Goal: Find specific fact: Find specific fact

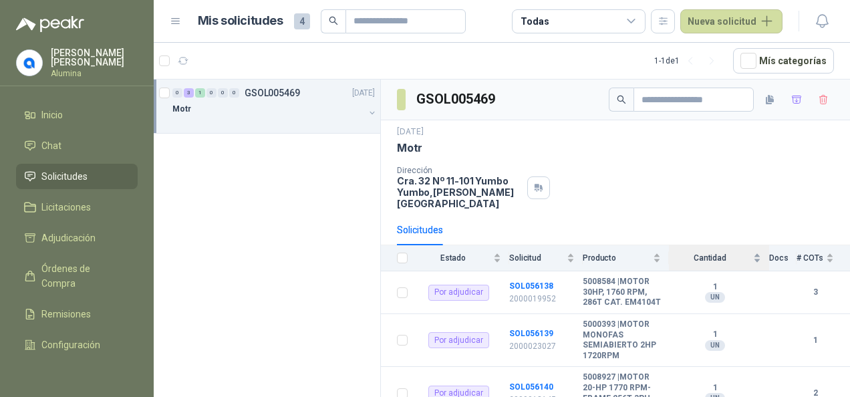
scroll to position [91, 0]
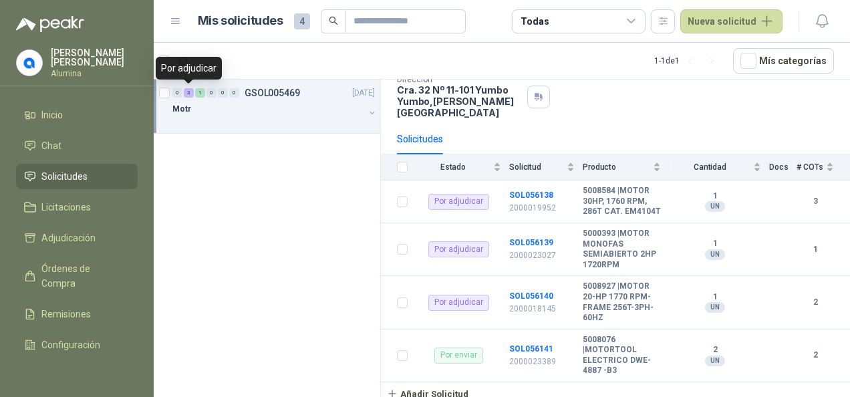
click at [187, 89] on div "3" at bounding box center [189, 92] width 10 height 9
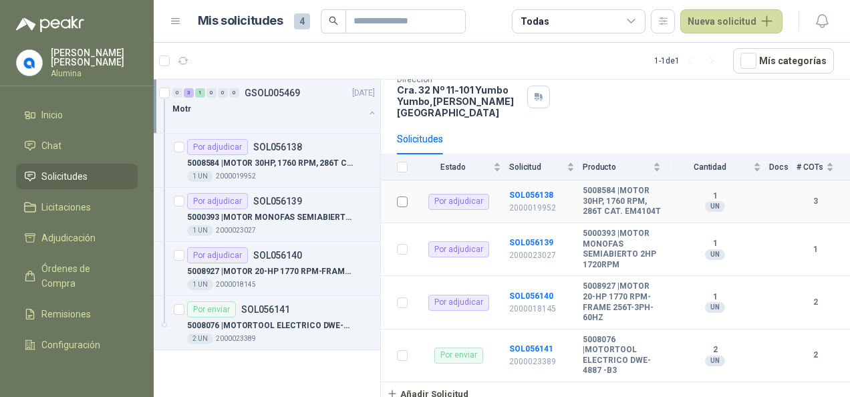
scroll to position [4, 0]
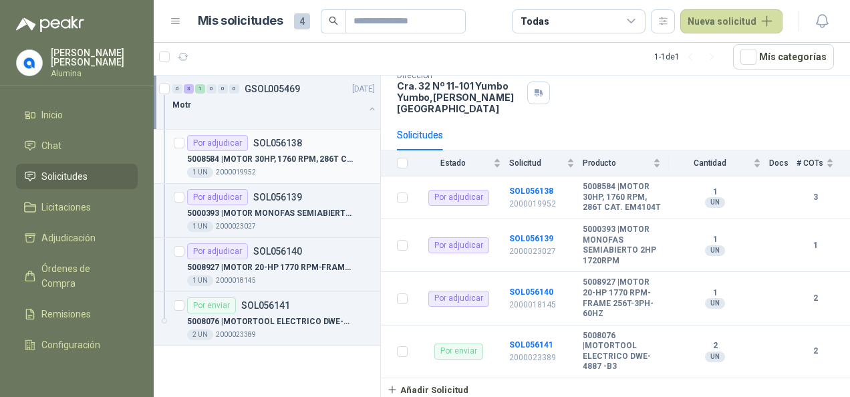
click at [275, 141] on p "SOL056138" at bounding box center [277, 142] width 49 height 9
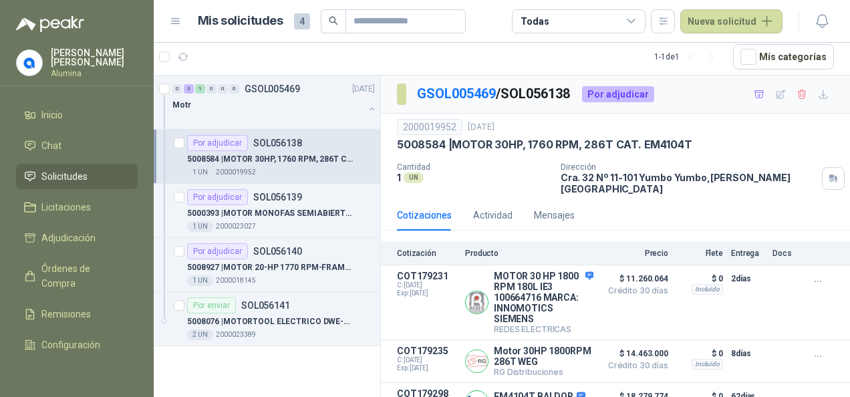
scroll to position [31, 0]
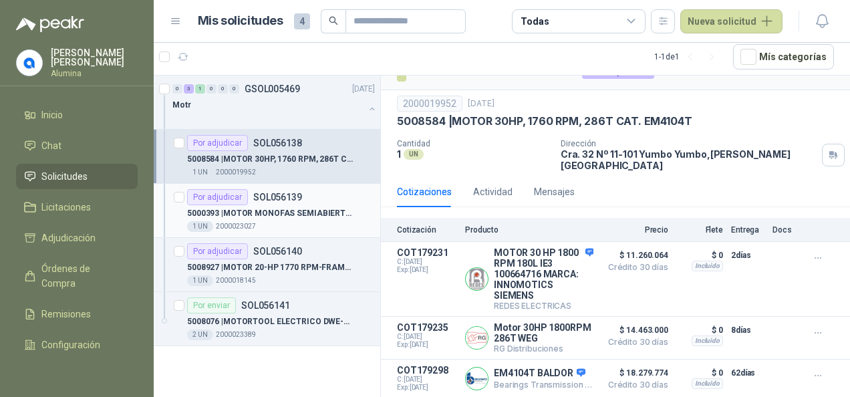
click at [303, 207] on p "5000393 | MOTOR MONOFAS SEMIABIERTO 2HP 1720RPM" at bounding box center [270, 213] width 166 height 13
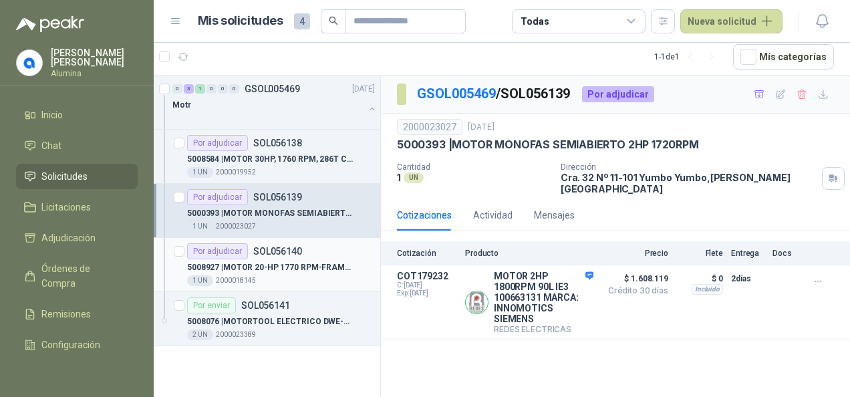
click at [295, 254] on p "SOL056140" at bounding box center [277, 250] width 49 height 9
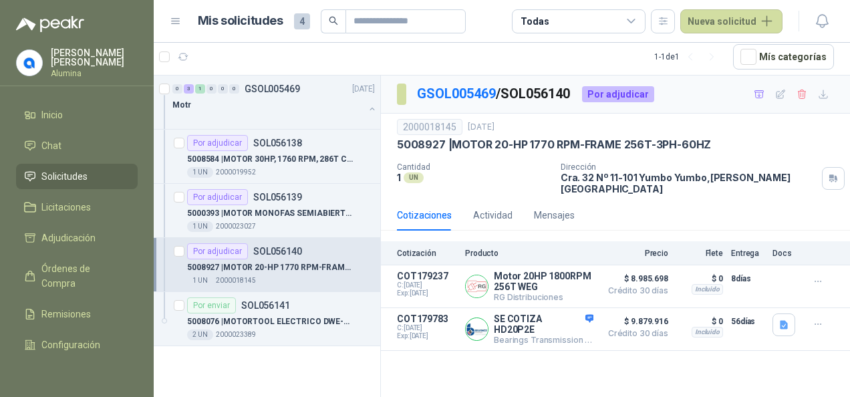
click at [295, 254] on p "SOL056140" at bounding box center [277, 250] width 49 height 9
click at [291, 221] on div "1 UN 2000023027" at bounding box center [281, 226] width 188 height 11
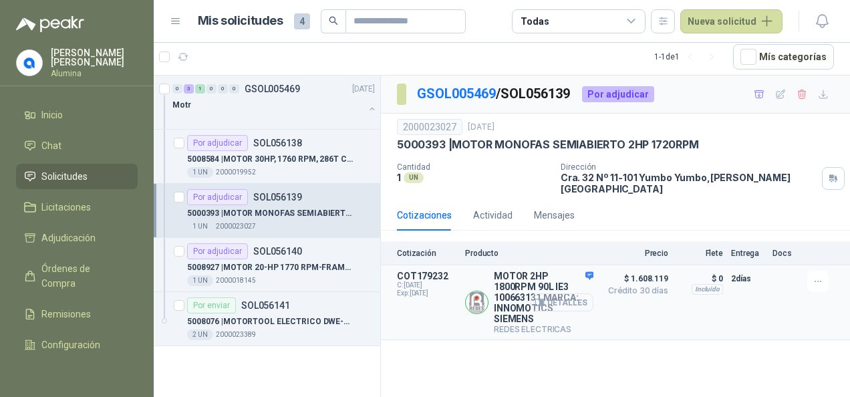
click at [554, 293] on button "Detalles" at bounding box center [561, 302] width 63 height 18
click at [557, 293] on button "Detalles" at bounding box center [561, 302] width 63 height 18
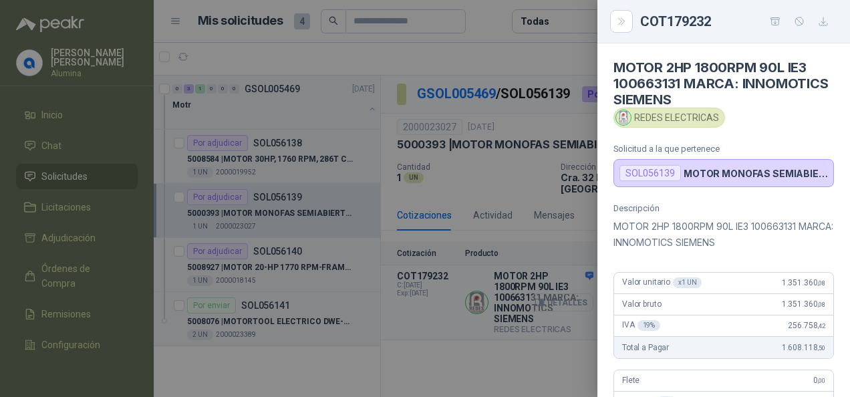
click at [556, 293] on div at bounding box center [425, 198] width 850 height 397
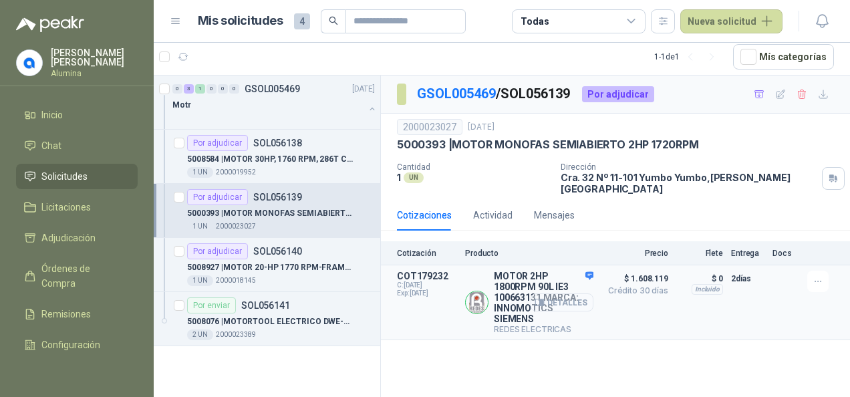
click at [568, 293] on button "Detalles" at bounding box center [561, 302] width 63 height 18
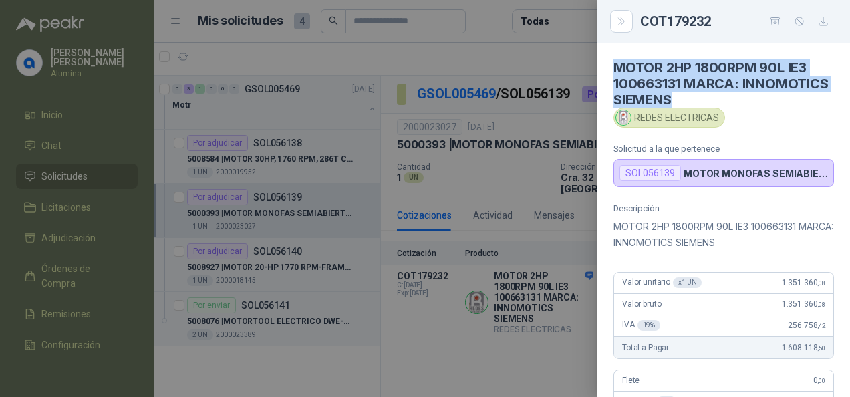
drag, startPoint x: 614, startPoint y: 64, endPoint x: 789, endPoint y: 95, distance: 177.7
click at [789, 95] on h4 "MOTOR 2HP 1800RPM 90L IE3 100663131 MARCA: INNOMOTICS SIEMENS" at bounding box center [723, 83] width 220 height 48
copy h4 "MOTOR 2HP 1800RPM 90L IE3 100663131 MARCA: INNOMOTICS SIEMENS"
click at [770, 103] on h4 "MOTOR 2HP 1800RPM 90L IE3 100663131 MARCA: INNOMOTICS SIEMENS" at bounding box center [723, 83] width 220 height 48
click at [753, 65] on h4 "MOTOR 2HP 1800RPM 90L IE3 100663131 MARCA: INNOMOTICS SIEMENS" at bounding box center [723, 83] width 220 height 48
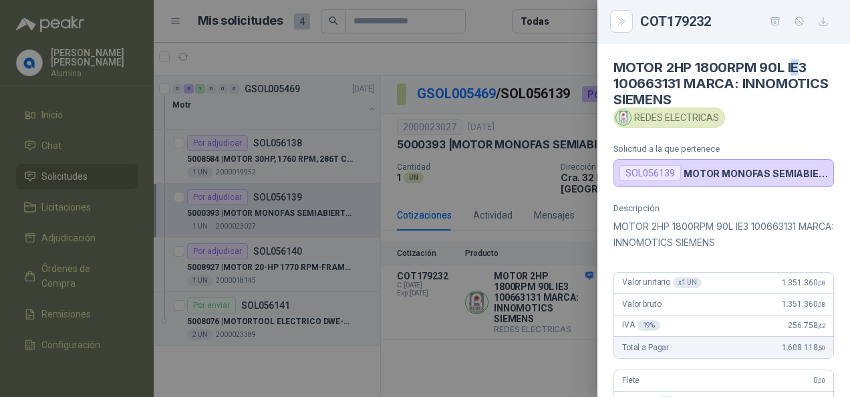
drag, startPoint x: 791, startPoint y: 66, endPoint x: 801, endPoint y: 71, distance: 11.7
click at [801, 71] on h4 "MOTOR 2HP 1800RPM 90L IE3 100663131 MARCA: INNOMOTICS SIEMENS" at bounding box center [723, 83] width 220 height 48
drag, startPoint x: 801, startPoint y: 71, endPoint x: 762, endPoint y: 78, distance: 40.1
click at [762, 78] on h4 "MOTOR 2HP 1800RPM 90L IE3 100663131 MARCA: INNOMOTICS SIEMENS" at bounding box center [723, 83] width 220 height 48
click at [663, 81] on h4 "MOTOR 2HP 1800RPM 90L IE3 100663131 MARCA: INNOMOTICS SIEMENS" at bounding box center [723, 83] width 220 height 48
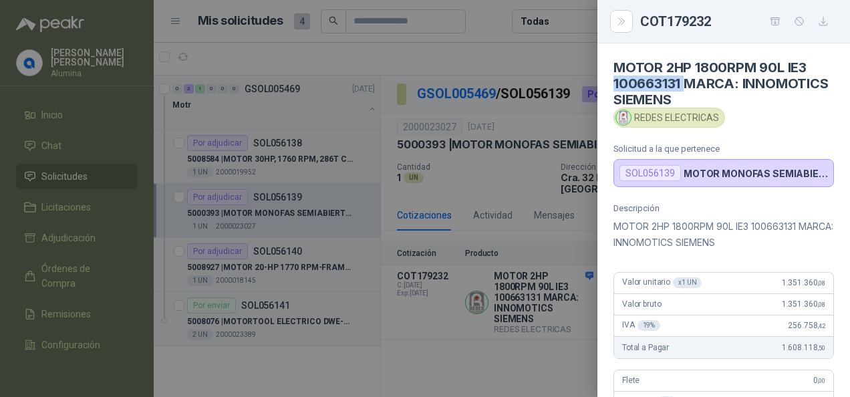
click at [663, 81] on h4 "MOTOR 2HP 1800RPM 90L IE3 100663131 MARCA: INNOMOTICS SIEMENS" at bounding box center [723, 83] width 220 height 48
drag, startPoint x: 663, startPoint y: 81, endPoint x: 636, endPoint y: 88, distance: 27.5
click at [636, 88] on h4 "MOTOR 2HP 1800RPM 90L IE3 100663131 MARCA: INNOMOTICS SIEMENS" at bounding box center [723, 83] width 220 height 48
click at [636, 84] on h4 "MOTOR 2HP 1800RPM 90L IE3 100663131 MARCA: INNOMOTICS SIEMENS" at bounding box center [723, 83] width 220 height 48
